Goal: Check status: Check status

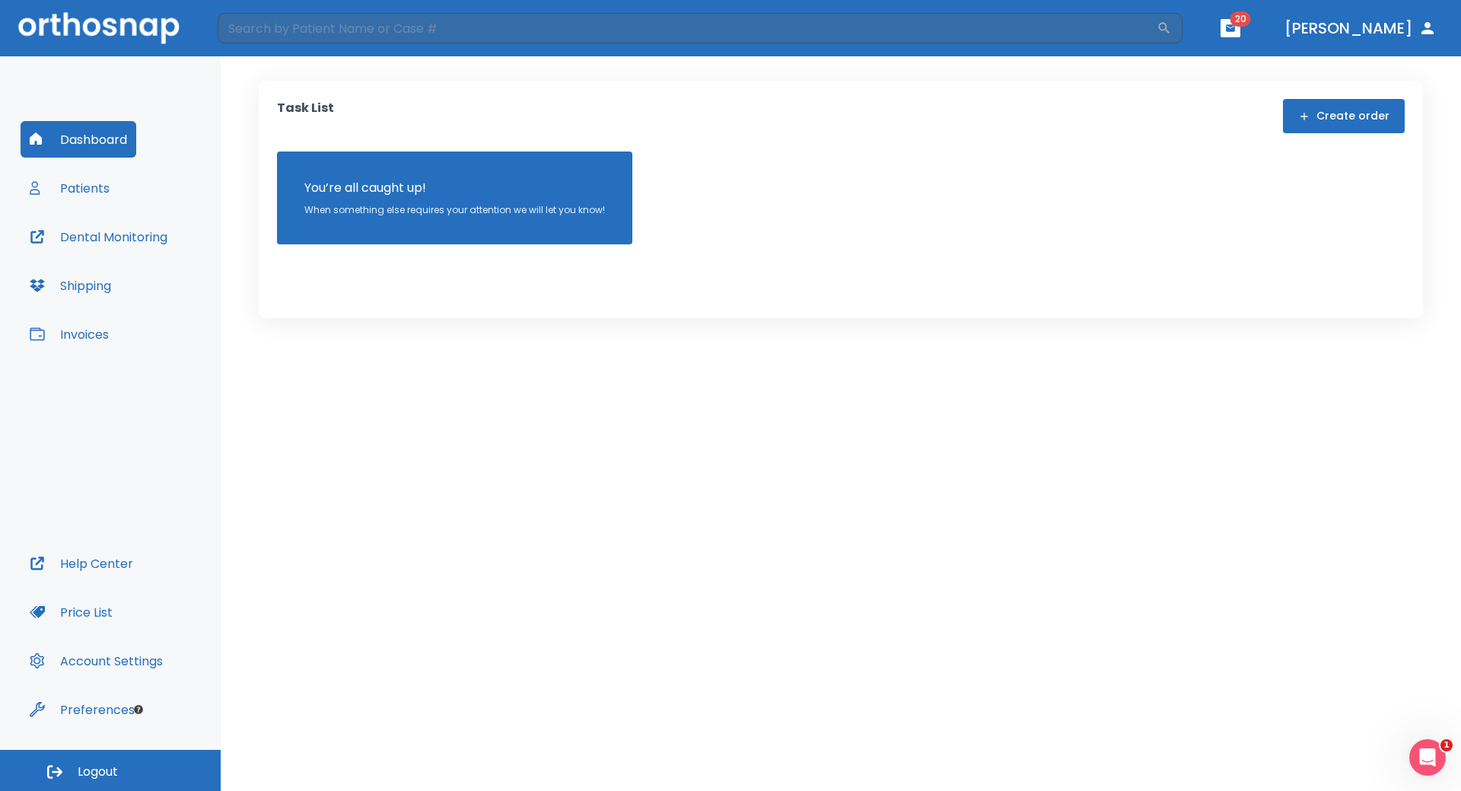
click at [90, 186] on button "Patients" at bounding box center [70, 188] width 98 height 37
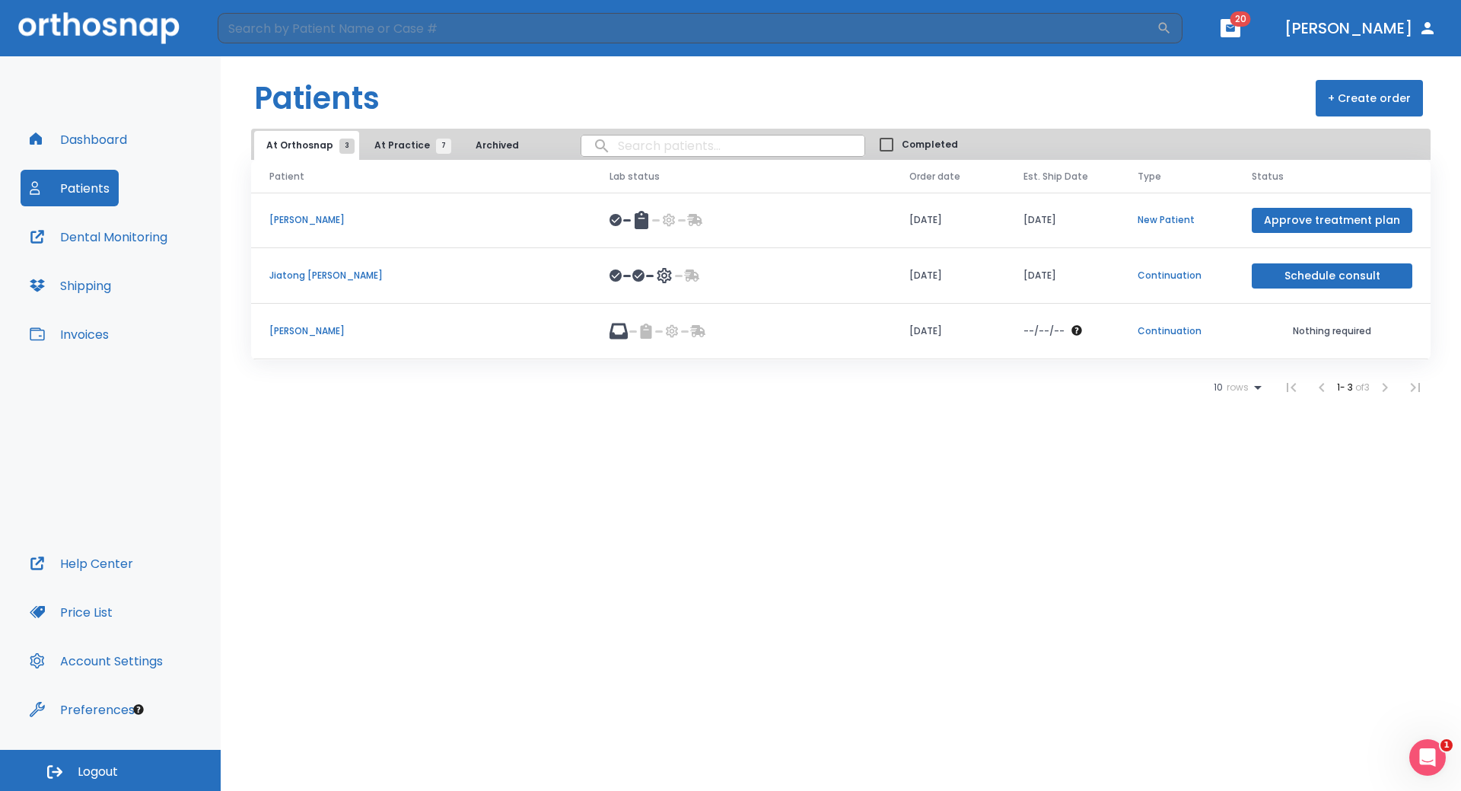
click at [411, 142] on span "At Practice 7" at bounding box center [408, 145] width 69 height 14
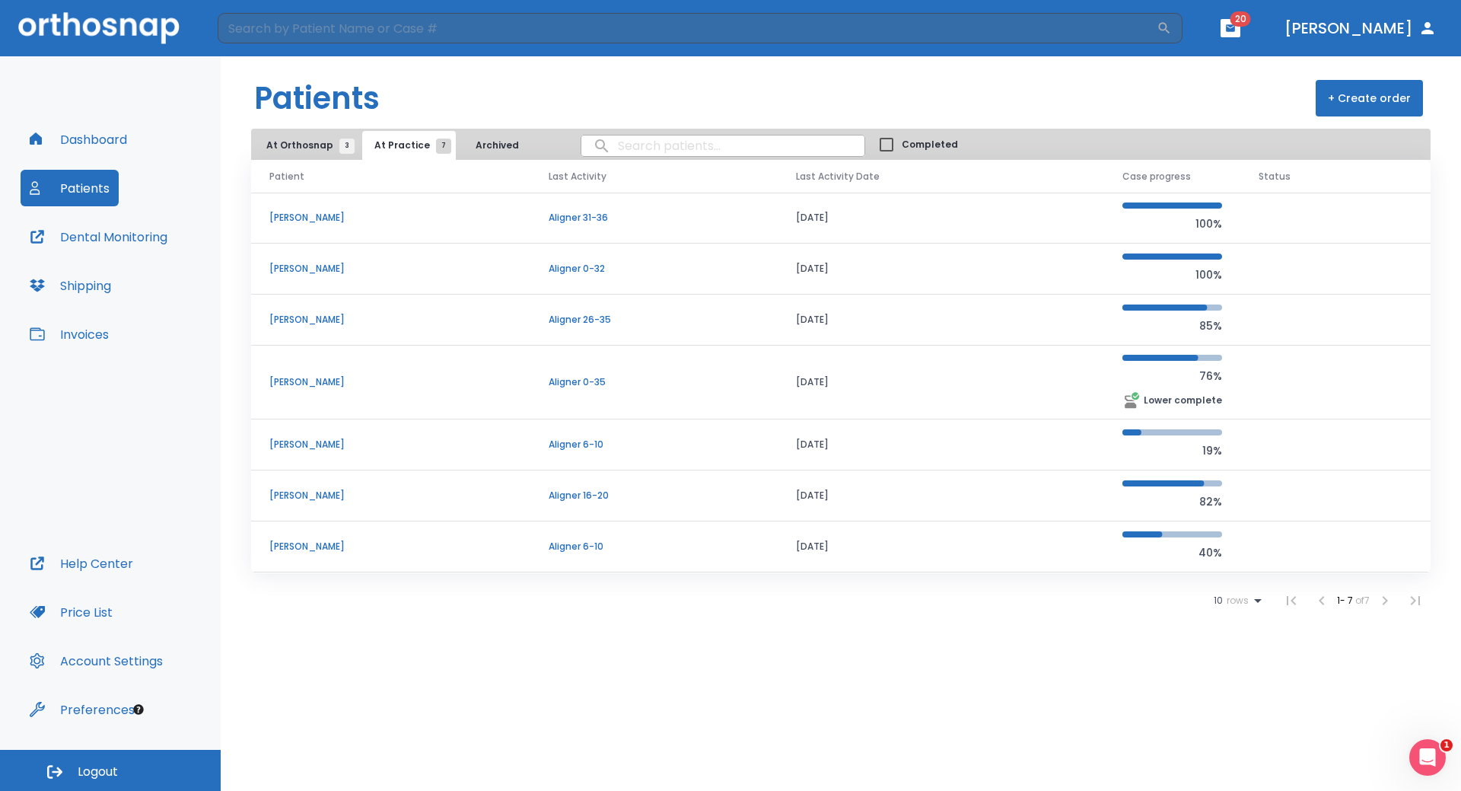
click at [298, 269] on p "[PERSON_NAME]" at bounding box center [390, 269] width 243 height 14
